Goal: Task Accomplishment & Management: Manage account settings

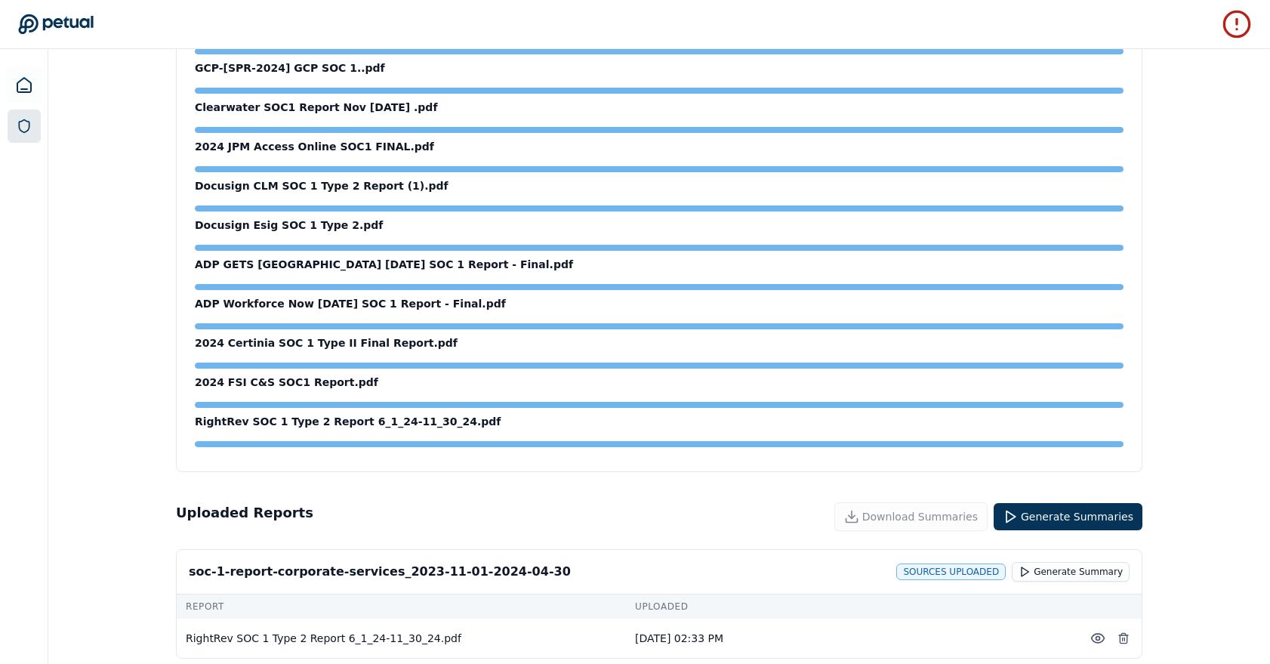
scroll to position [1285, 0]
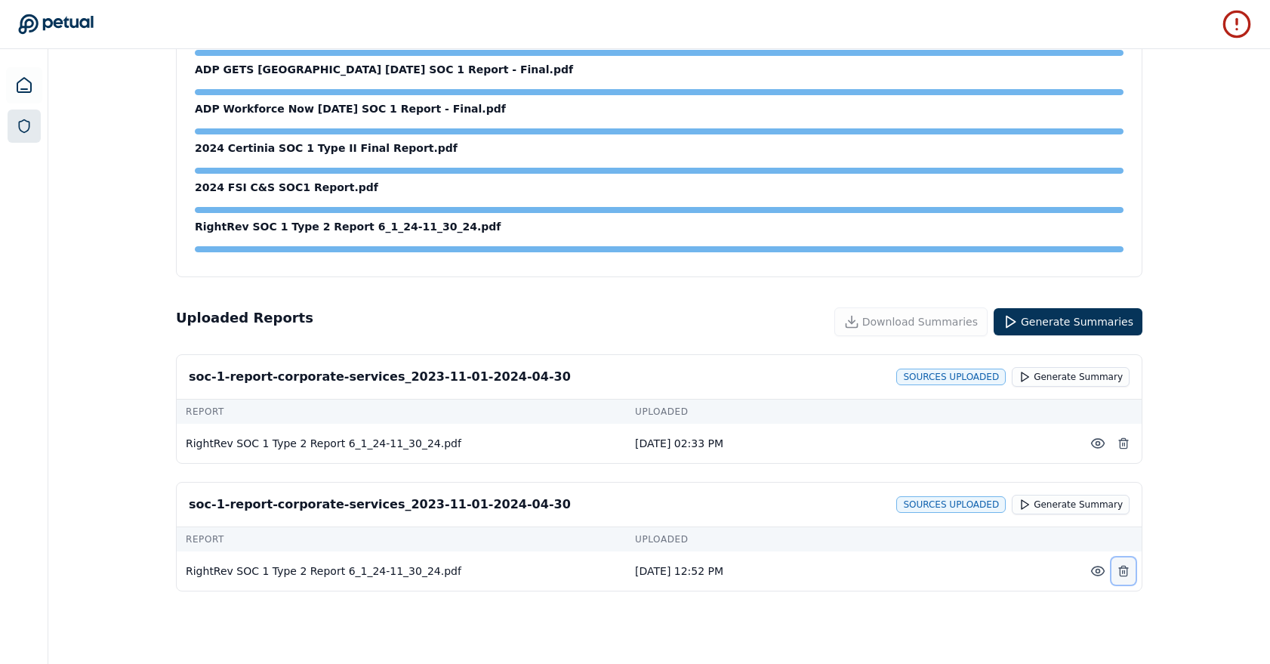
click at [1129, 580] on button at bounding box center [1123, 570] width 24 height 27
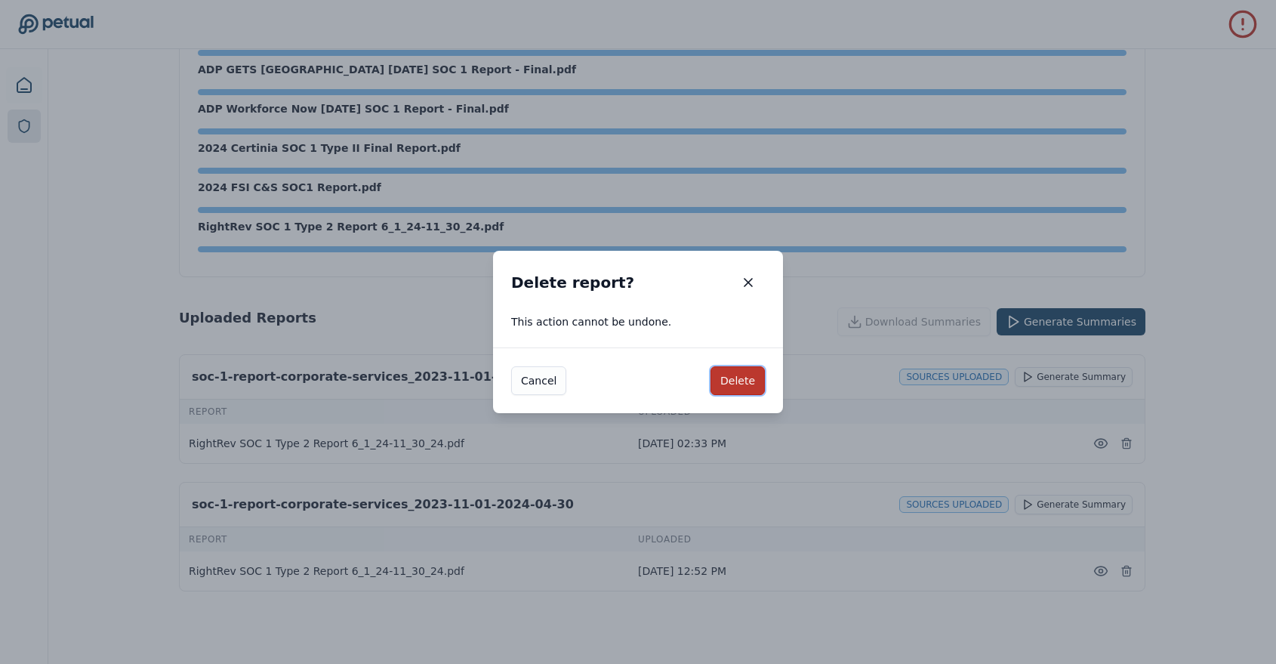
click at [756, 394] on button "Delete" at bounding box center [737, 380] width 54 height 29
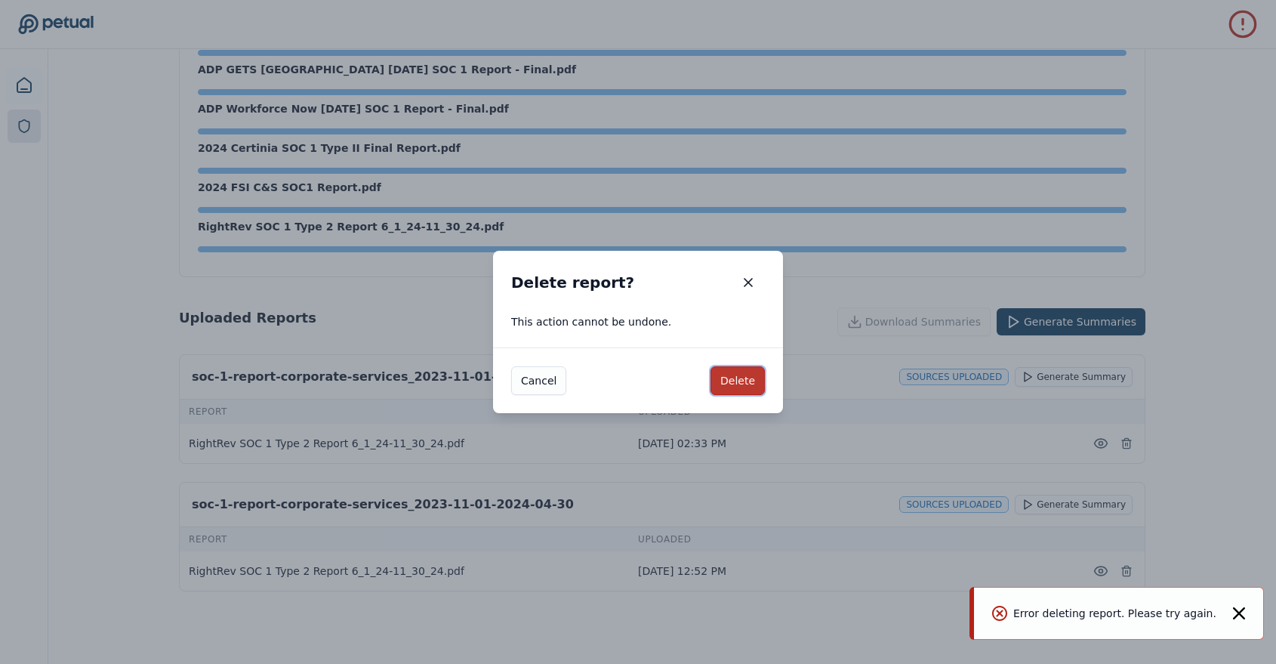
click at [738, 386] on button "Delete" at bounding box center [737, 380] width 54 height 29
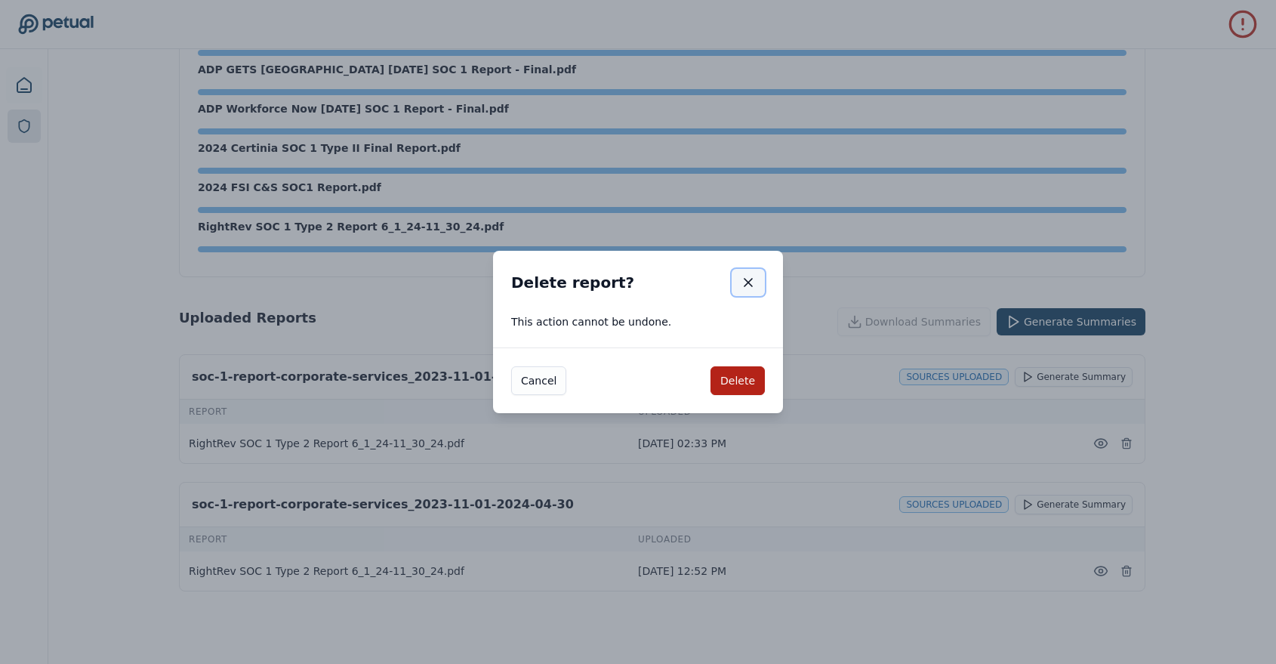
click at [744, 283] on icon "button" at bounding box center [748, 282] width 15 height 15
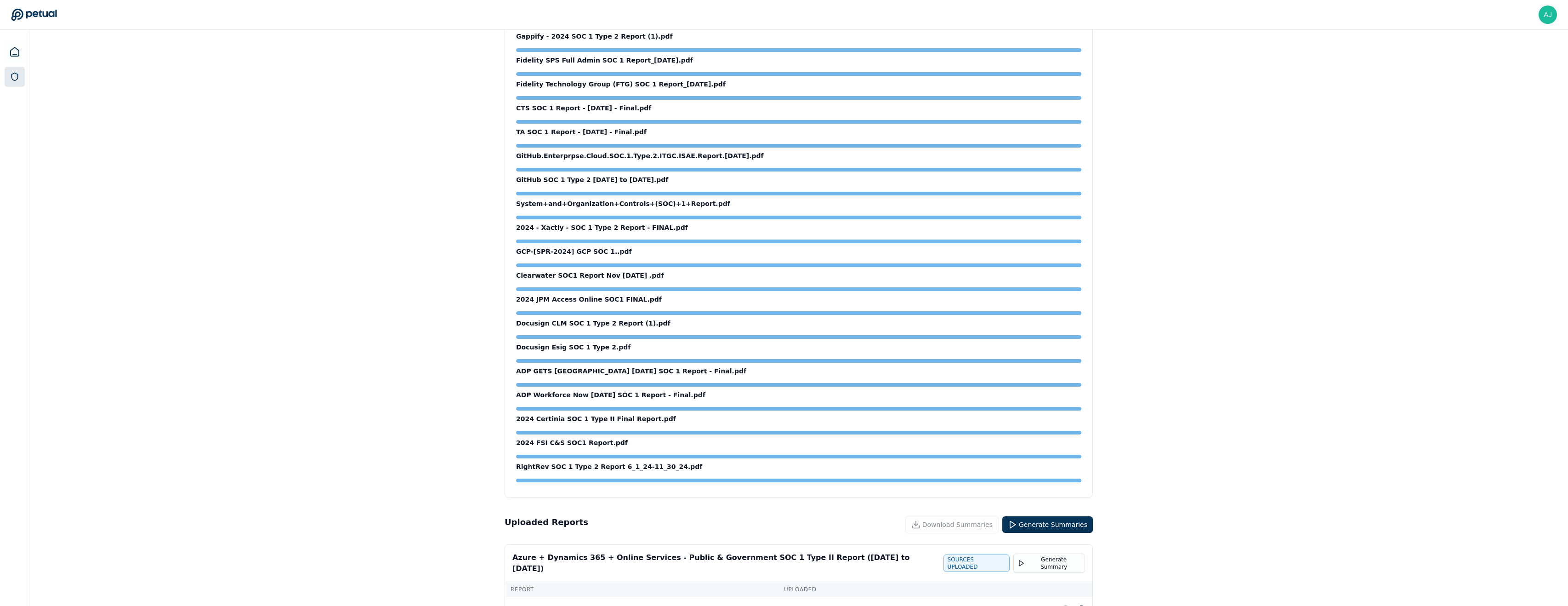
scroll to position [503, 0]
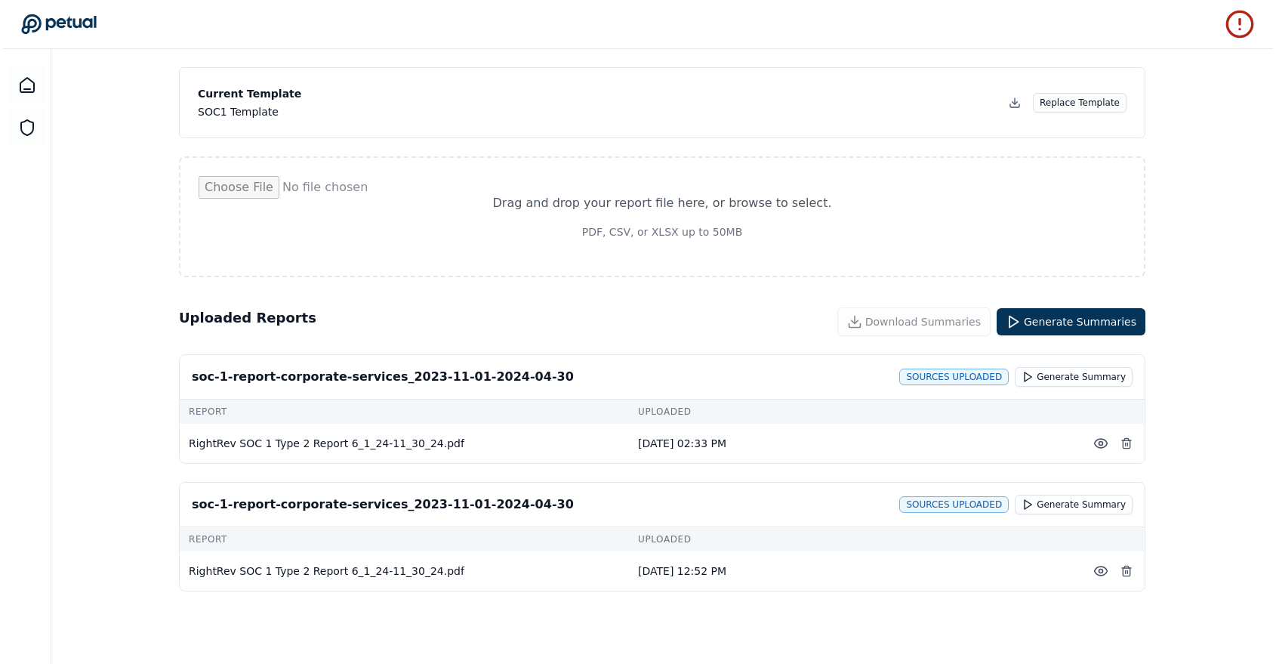
scroll to position [82, 0]
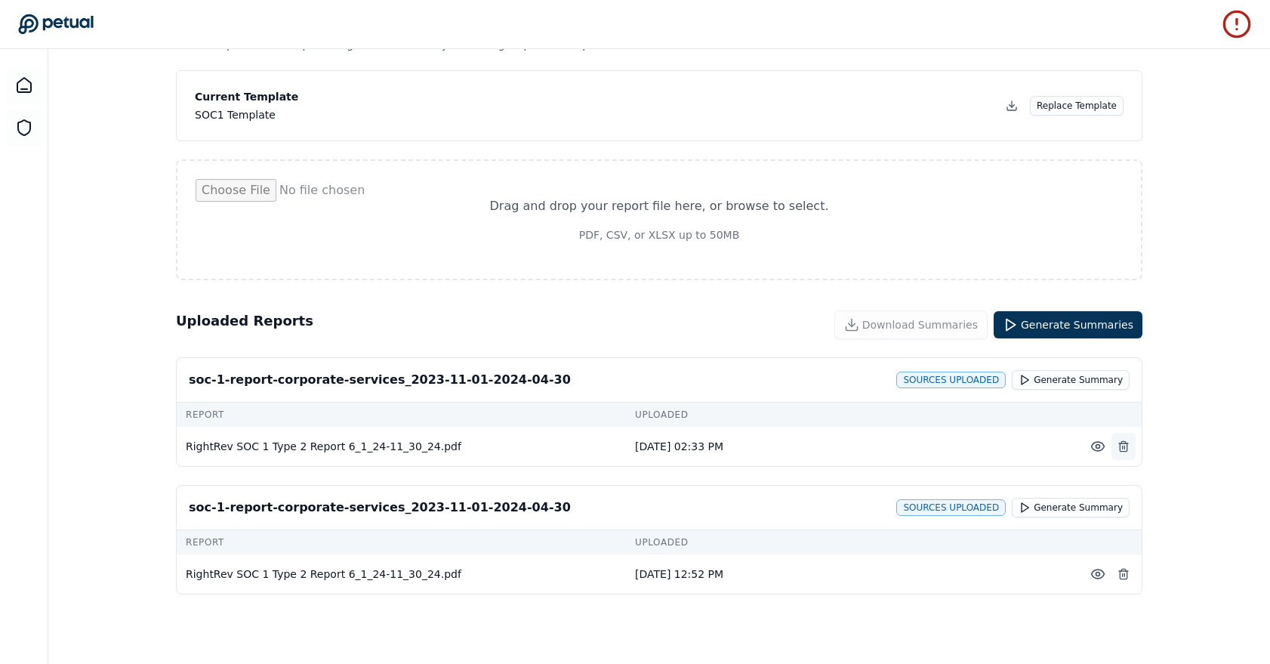
click at [1123, 448] on icon at bounding box center [1123, 446] width 12 height 12
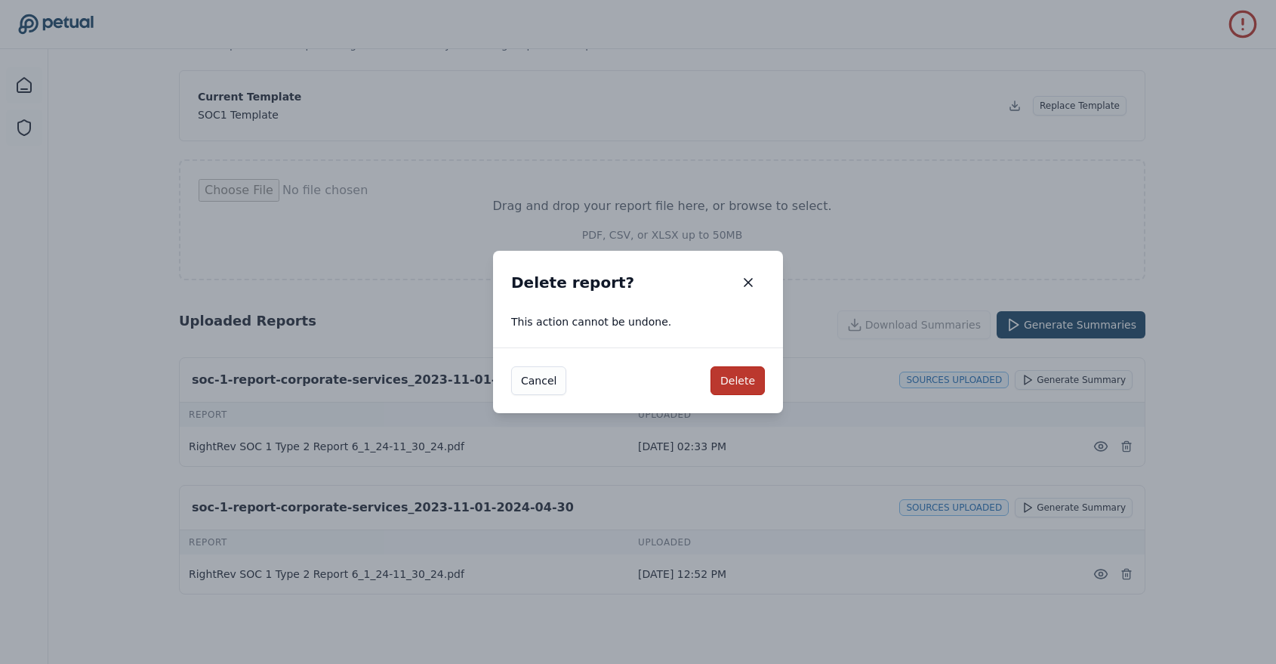
click at [738, 381] on button "Delete" at bounding box center [737, 380] width 54 height 29
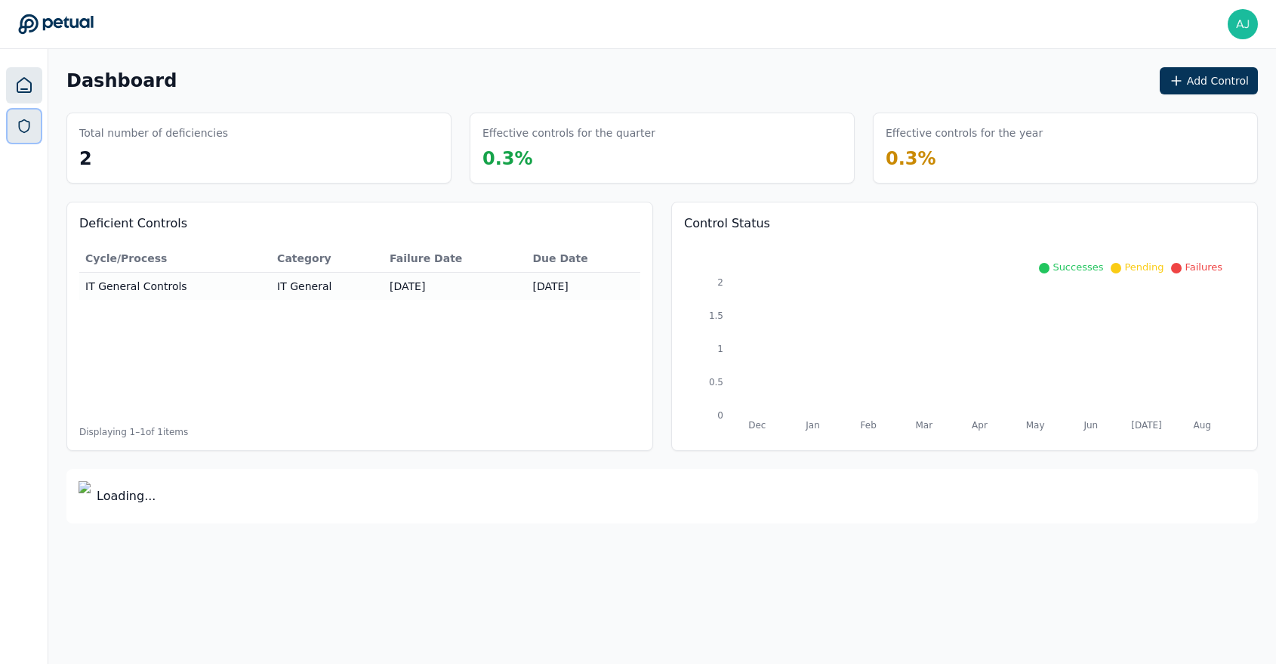
click at [32, 134] on link at bounding box center [24, 125] width 33 height 33
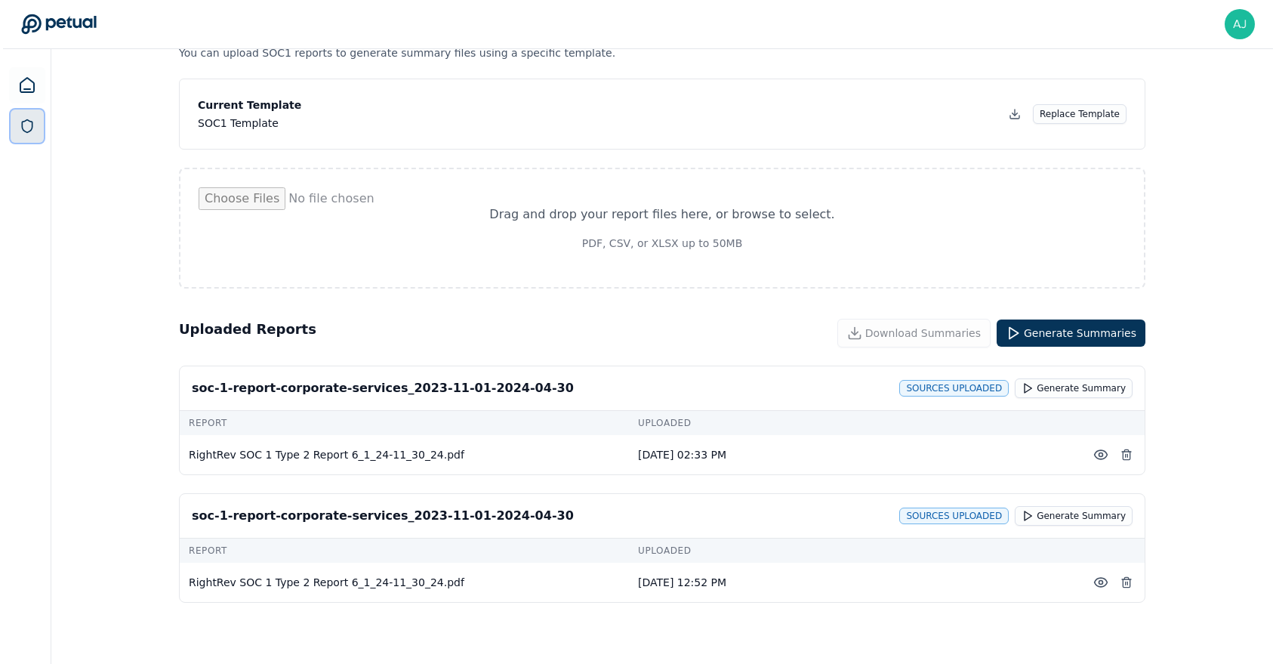
scroll to position [85, 0]
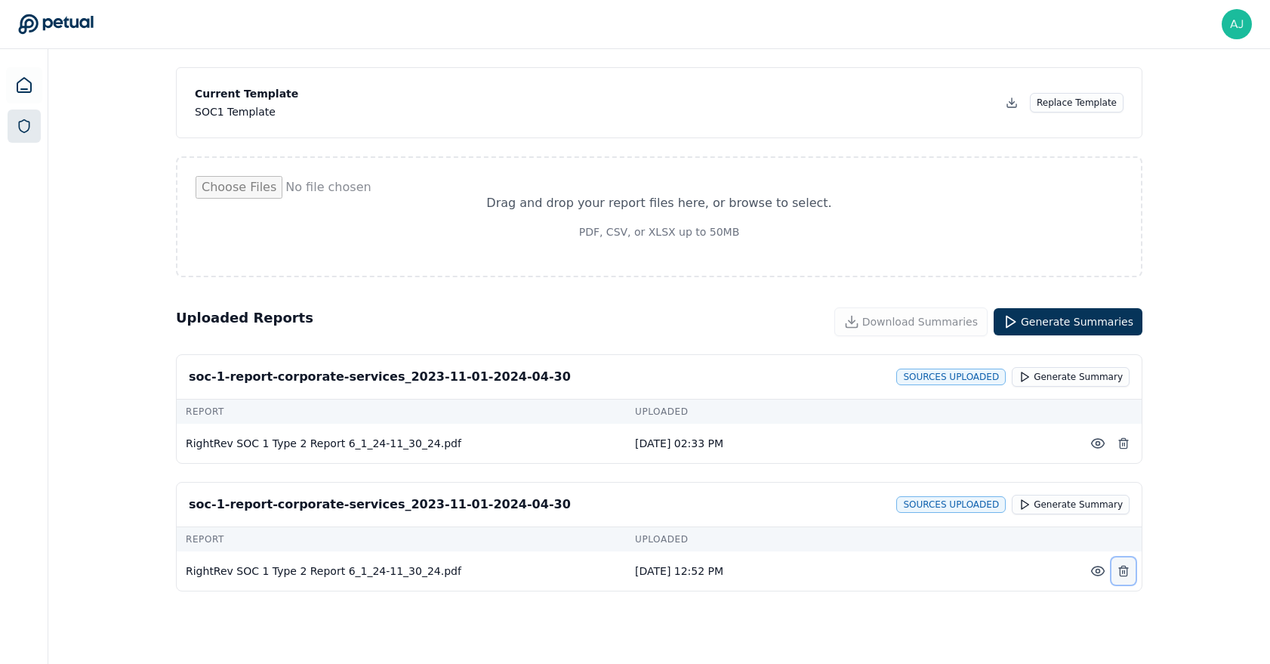
click at [1127, 569] on icon at bounding box center [1123, 571] width 12 height 12
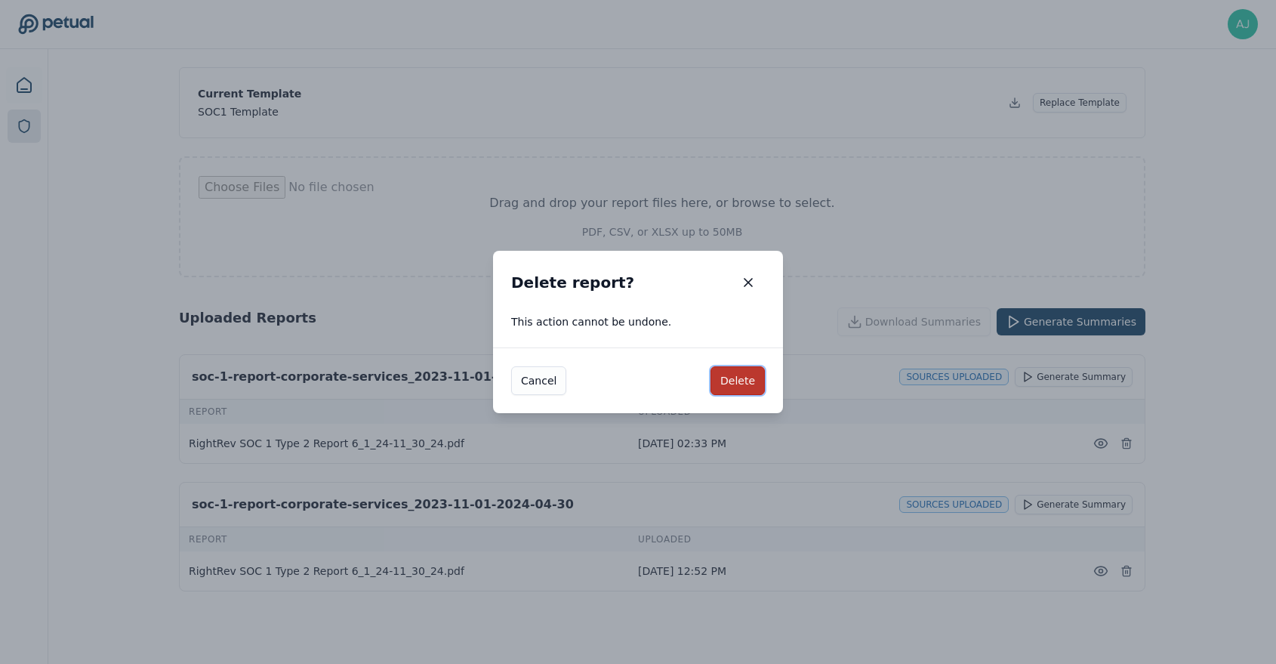
click at [758, 388] on button "Delete" at bounding box center [737, 380] width 54 height 29
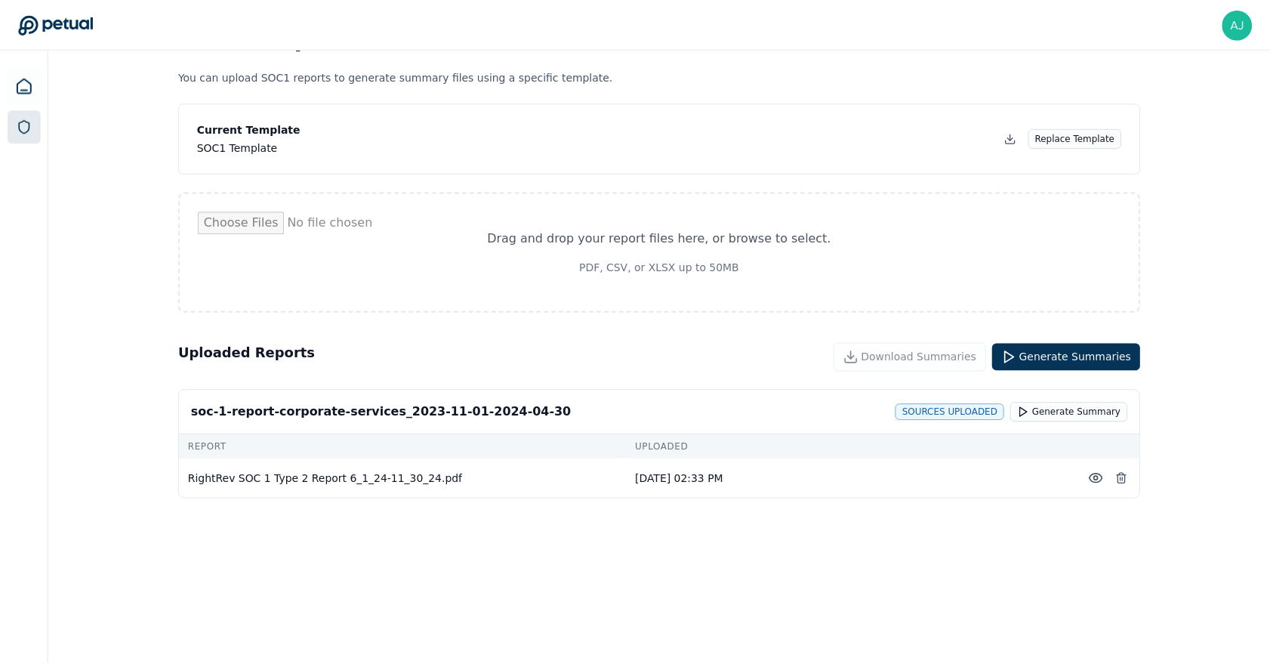
scroll to position [49, 0]
click at [1112, 474] on button at bounding box center [1123, 478] width 24 height 27
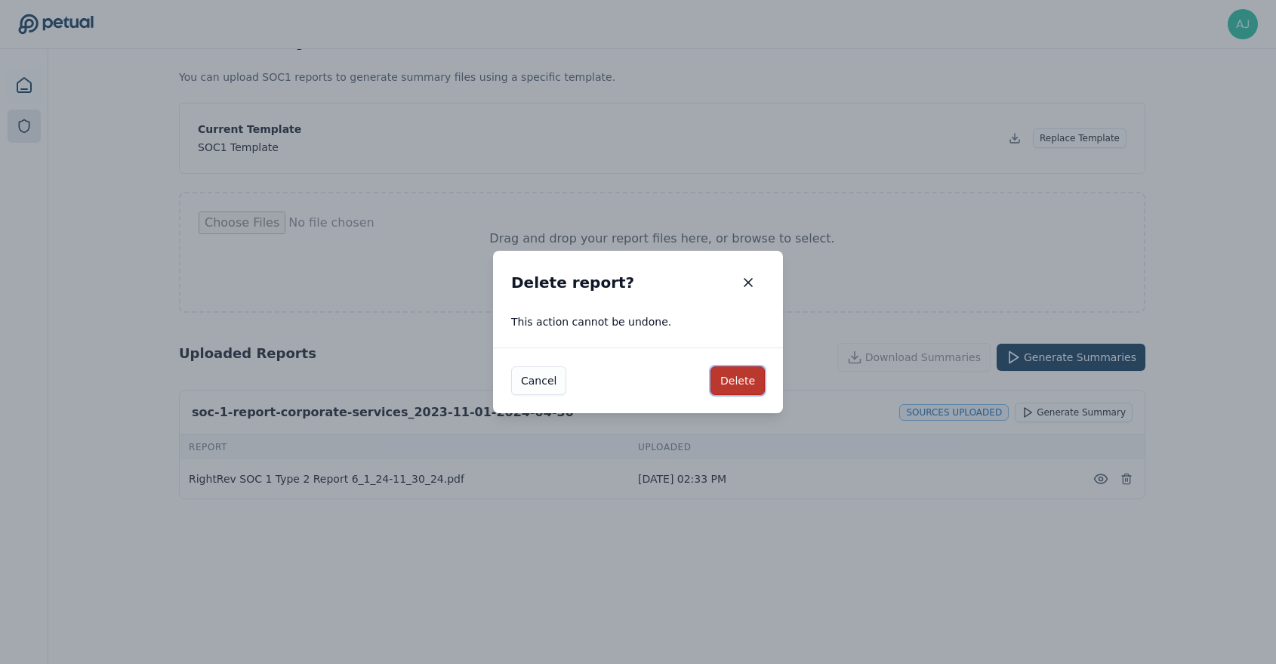
click at [754, 383] on button "Delete" at bounding box center [737, 380] width 54 height 29
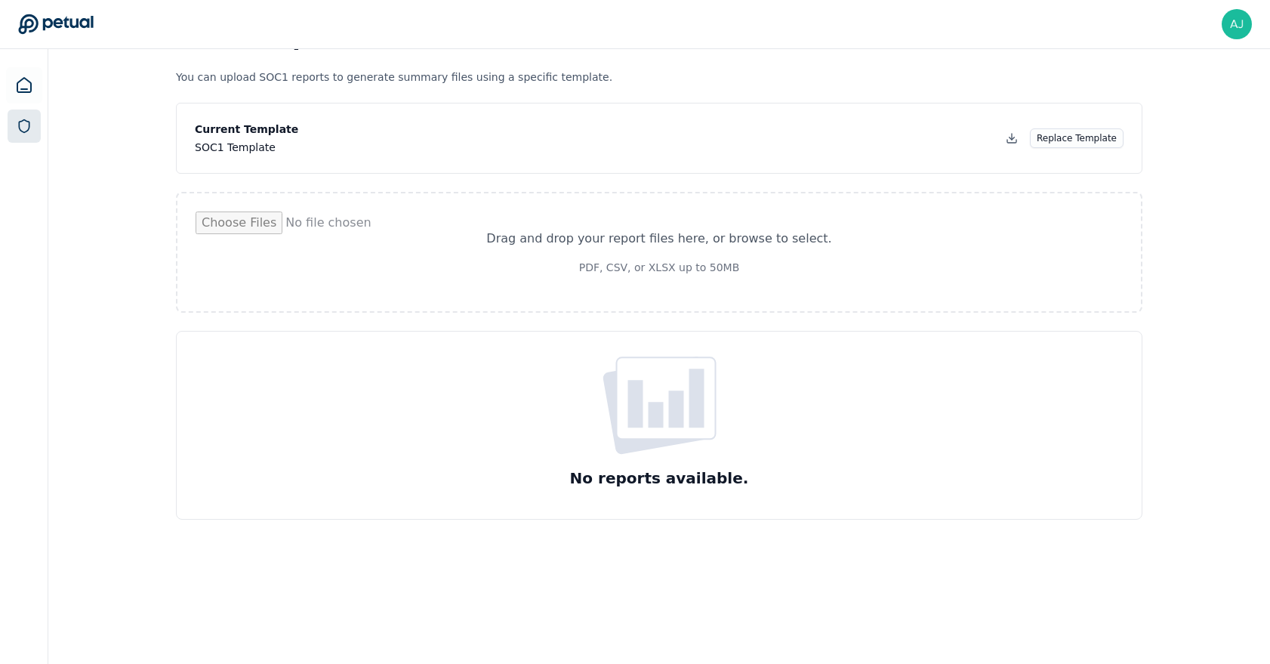
click at [695, 273] on input "file" at bounding box center [659, 252] width 927 height 82
type input "**********"
